Goal: Task Accomplishment & Management: Manage account settings

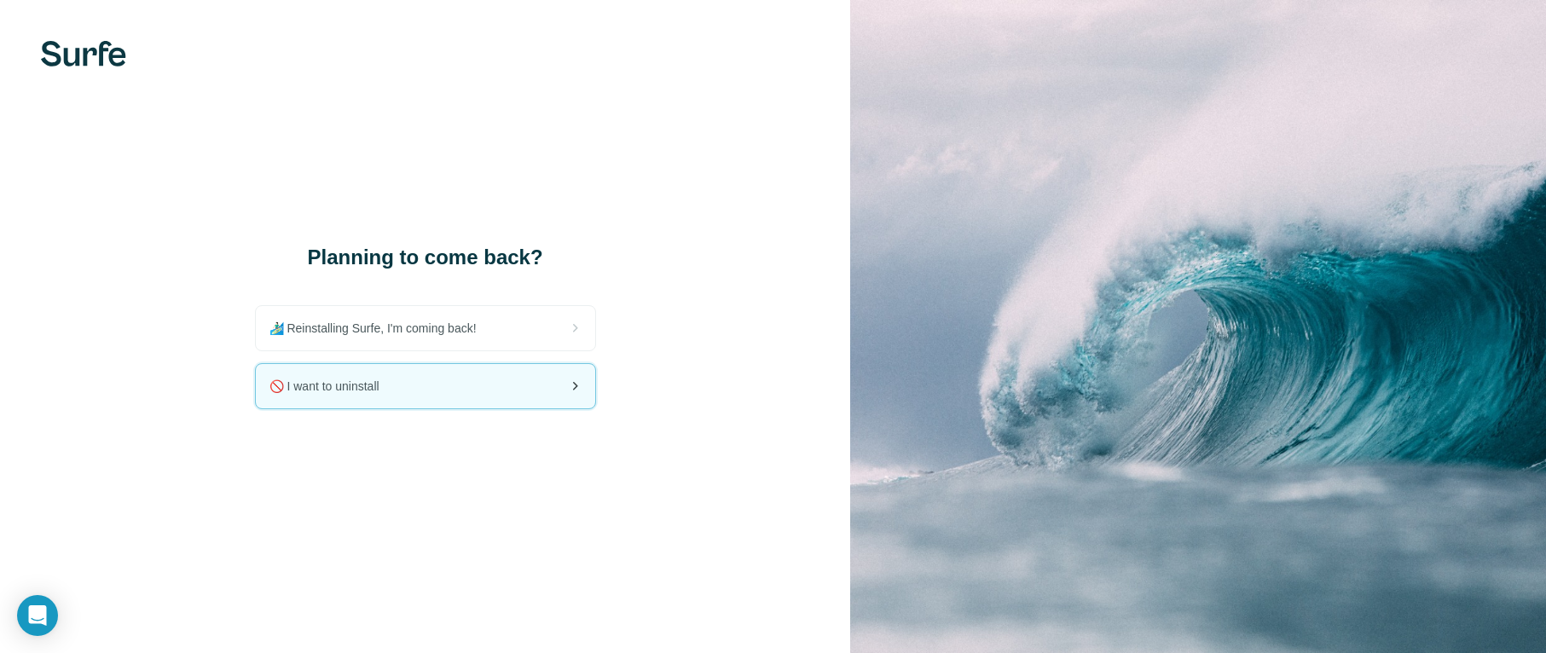
click at [420, 380] on div "🚫 I want to uninstall" at bounding box center [425, 386] width 339 height 44
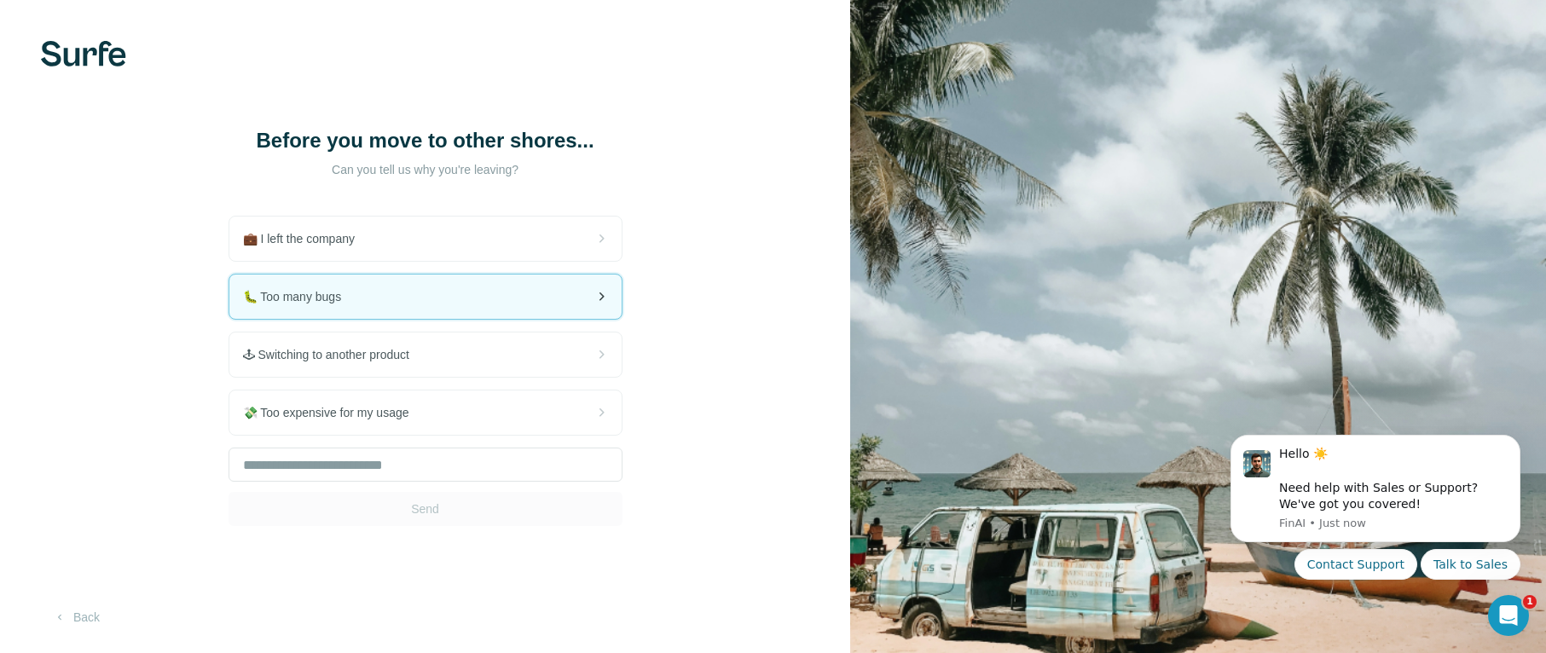
click at [380, 307] on div "🐛 Too many bugs" at bounding box center [425, 297] width 392 height 44
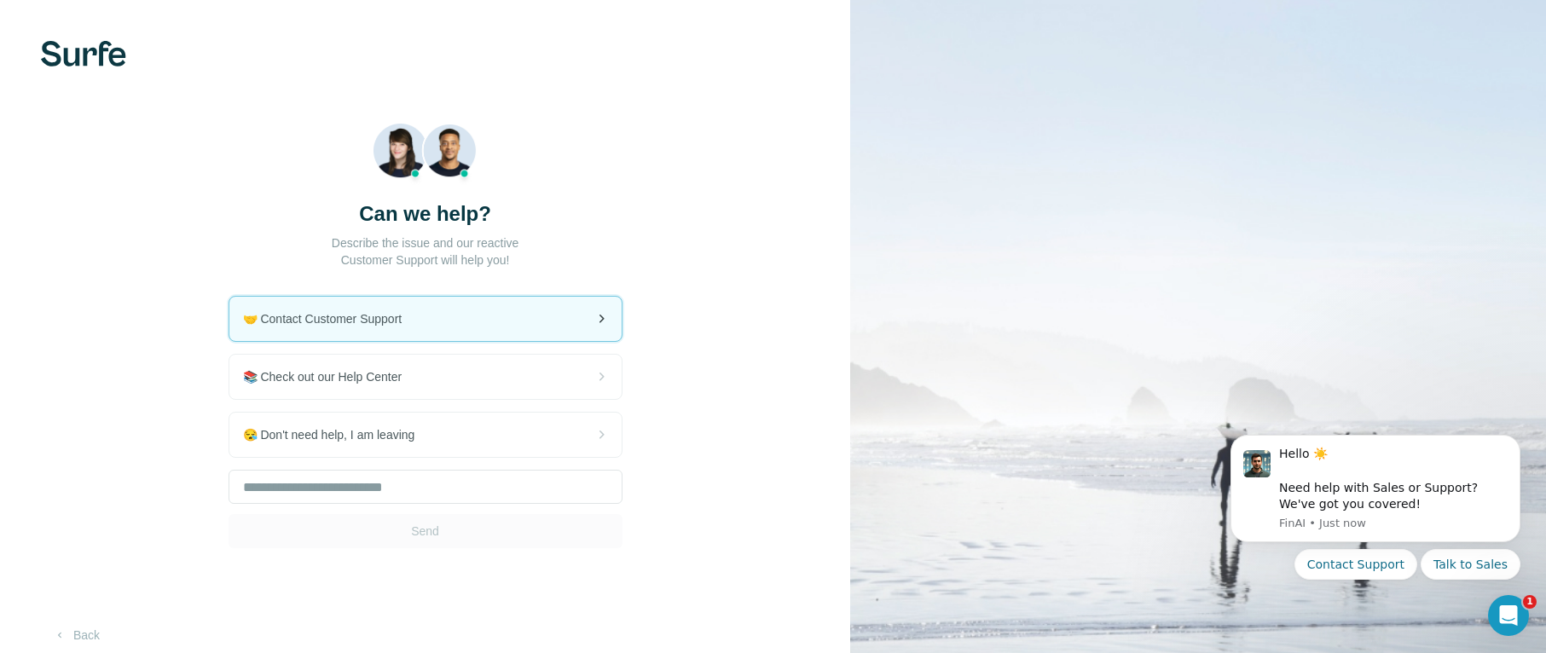
scroll to position [18, 0]
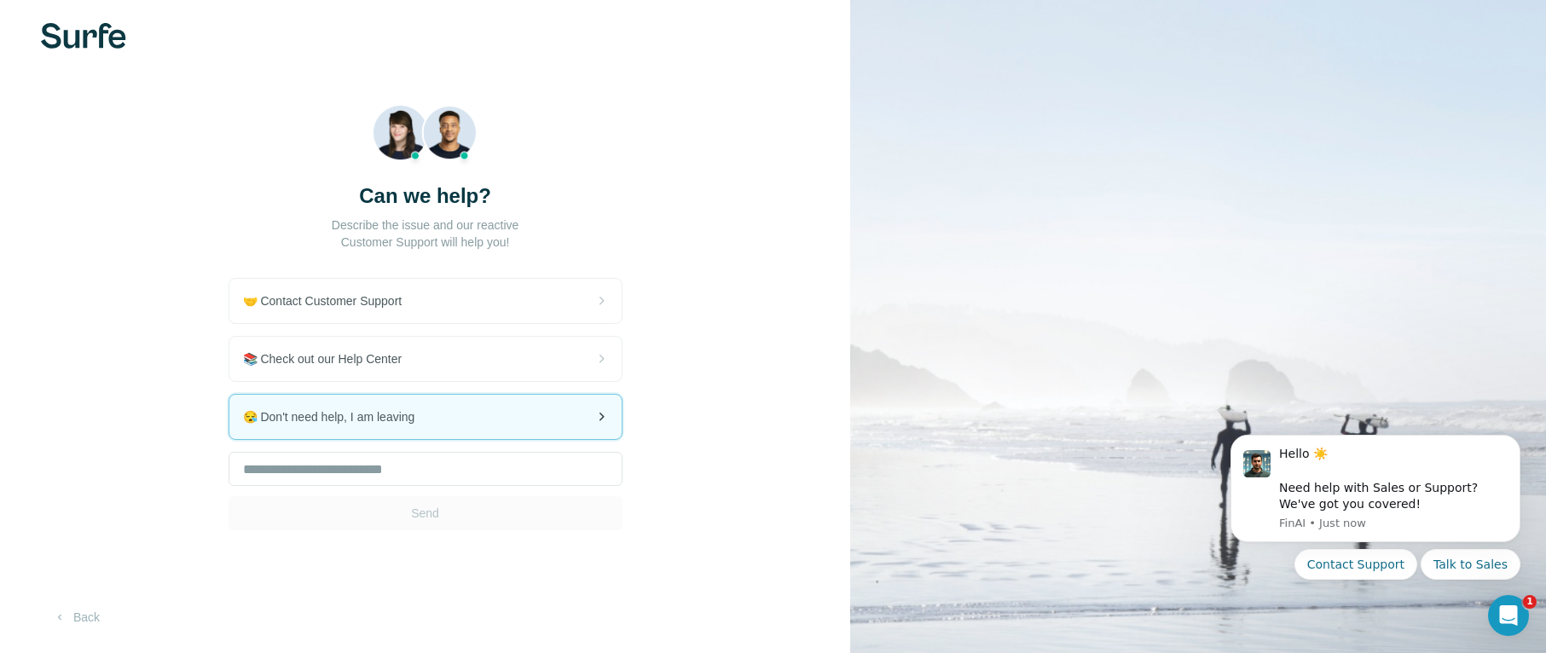
click at [461, 419] on div "😪 Don't need help, I am leaving" at bounding box center [425, 417] width 392 height 44
